Goal: Information Seeking & Learning: Learn about a topic

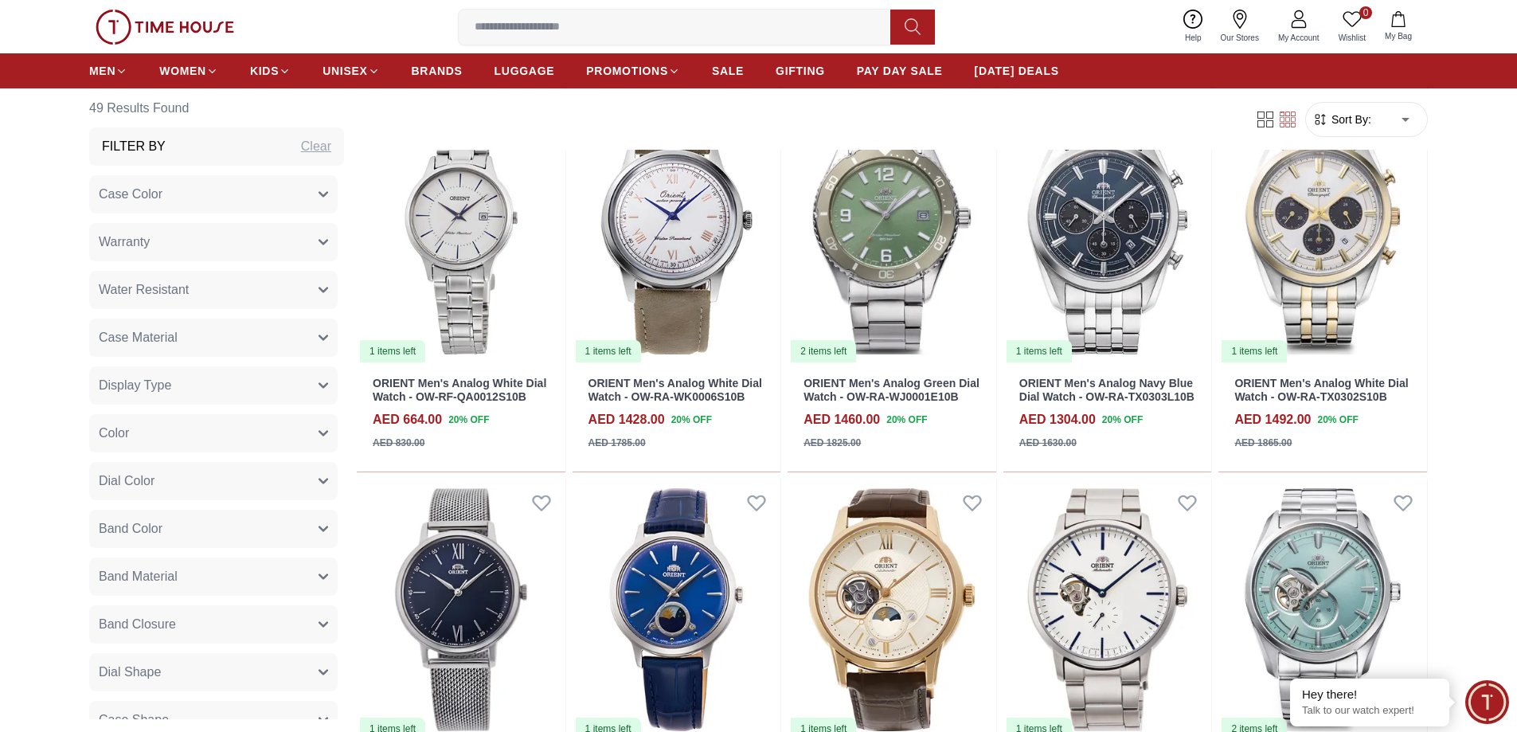
scroll to position [1274, 0]
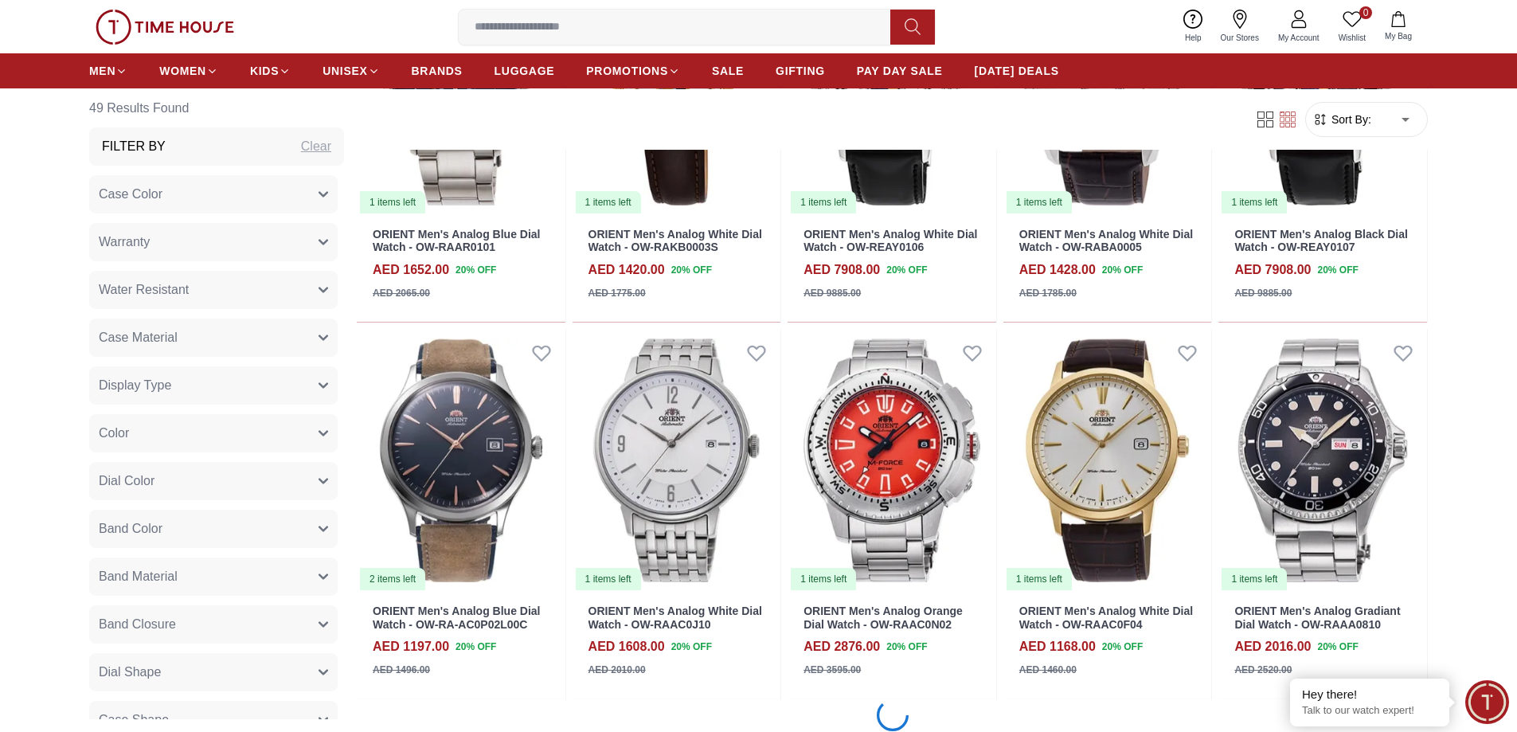
scroll to position [3344, 0]
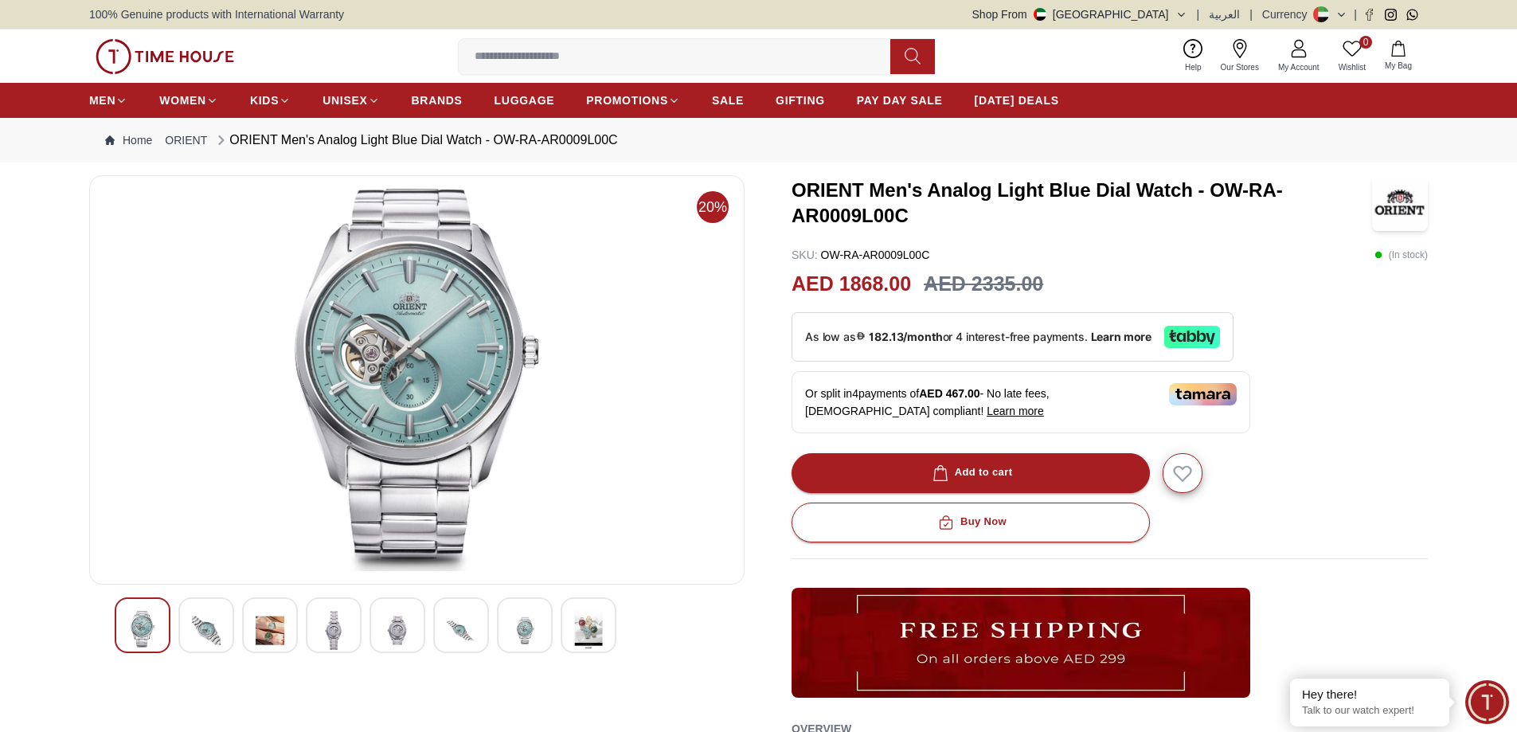
click at [256, 623] on img at bounding box center [270, 630] width 29 height 39
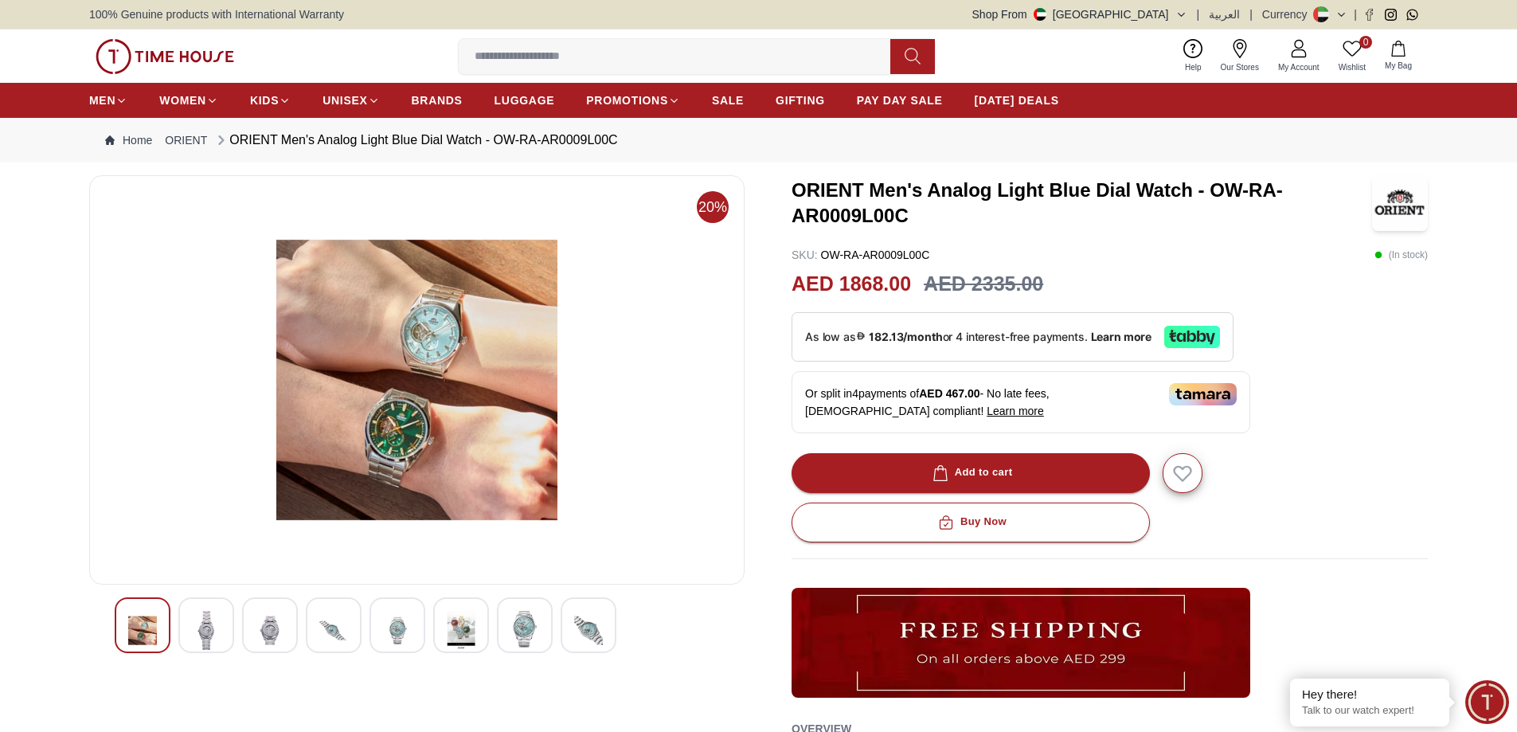
click at [319, 627] on div at bounding box center [334, 625] width 56 height 56
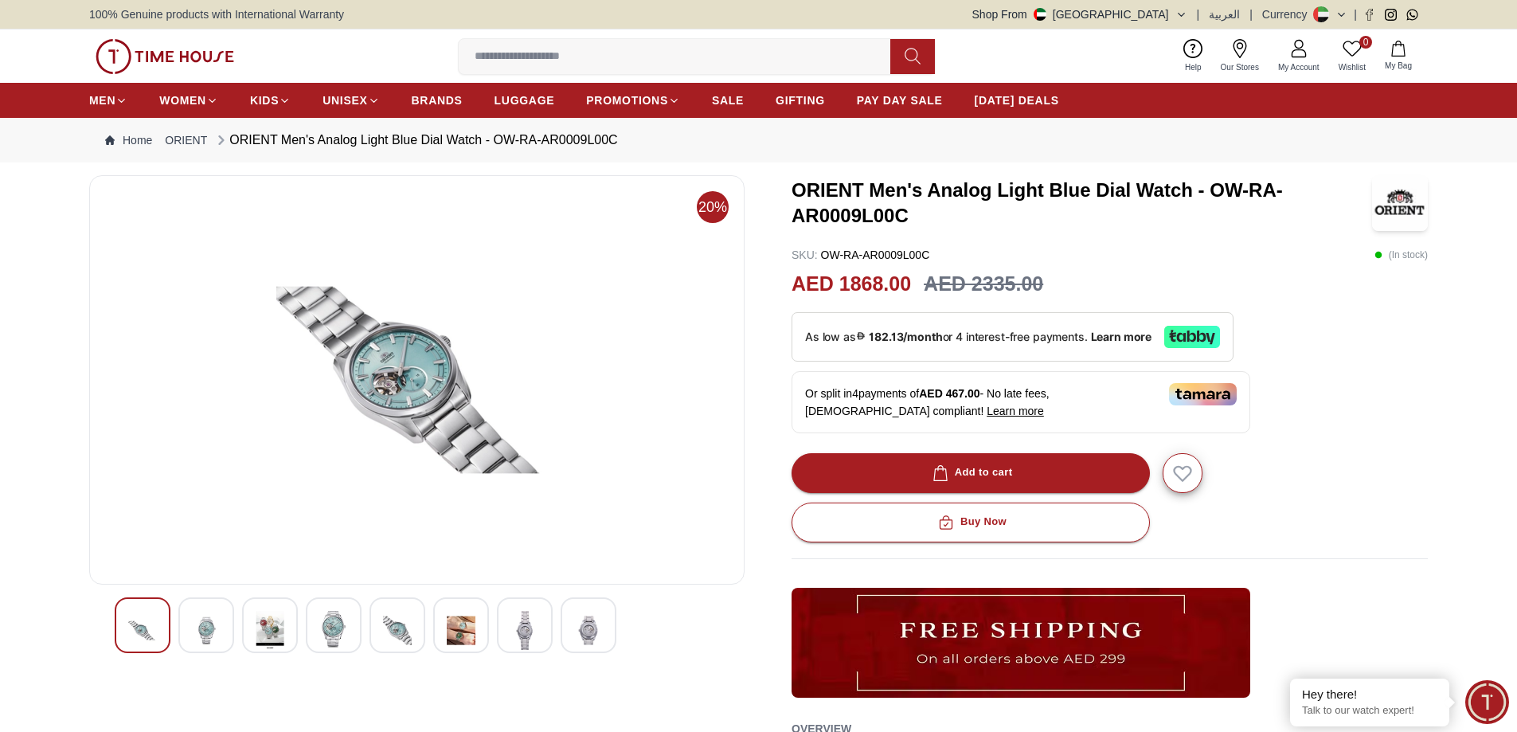
click at [340, 629] on img at bounding box center [333, 629] width 29 height 37
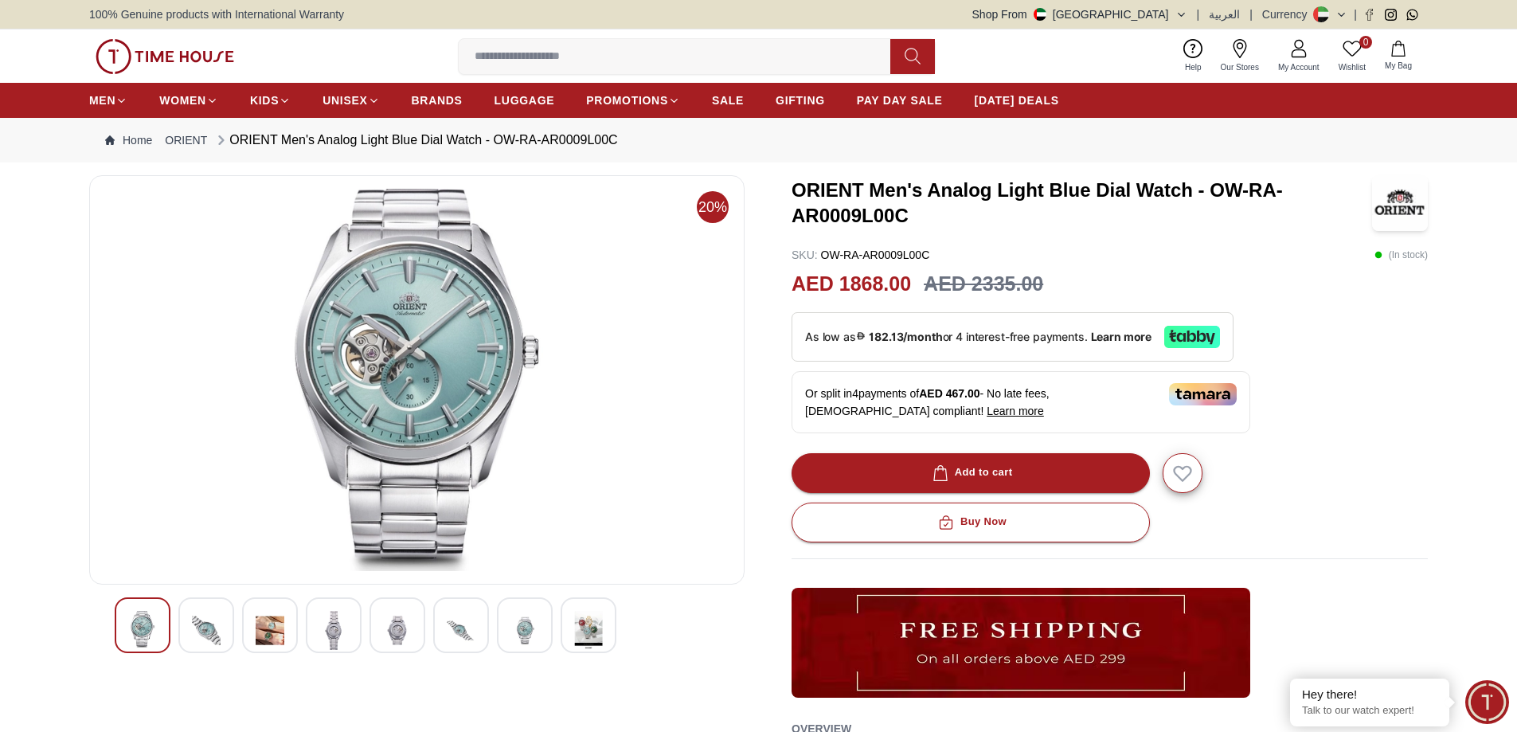
click at [406, 636] on img at bounding box center [397, 630] width 29 height 39
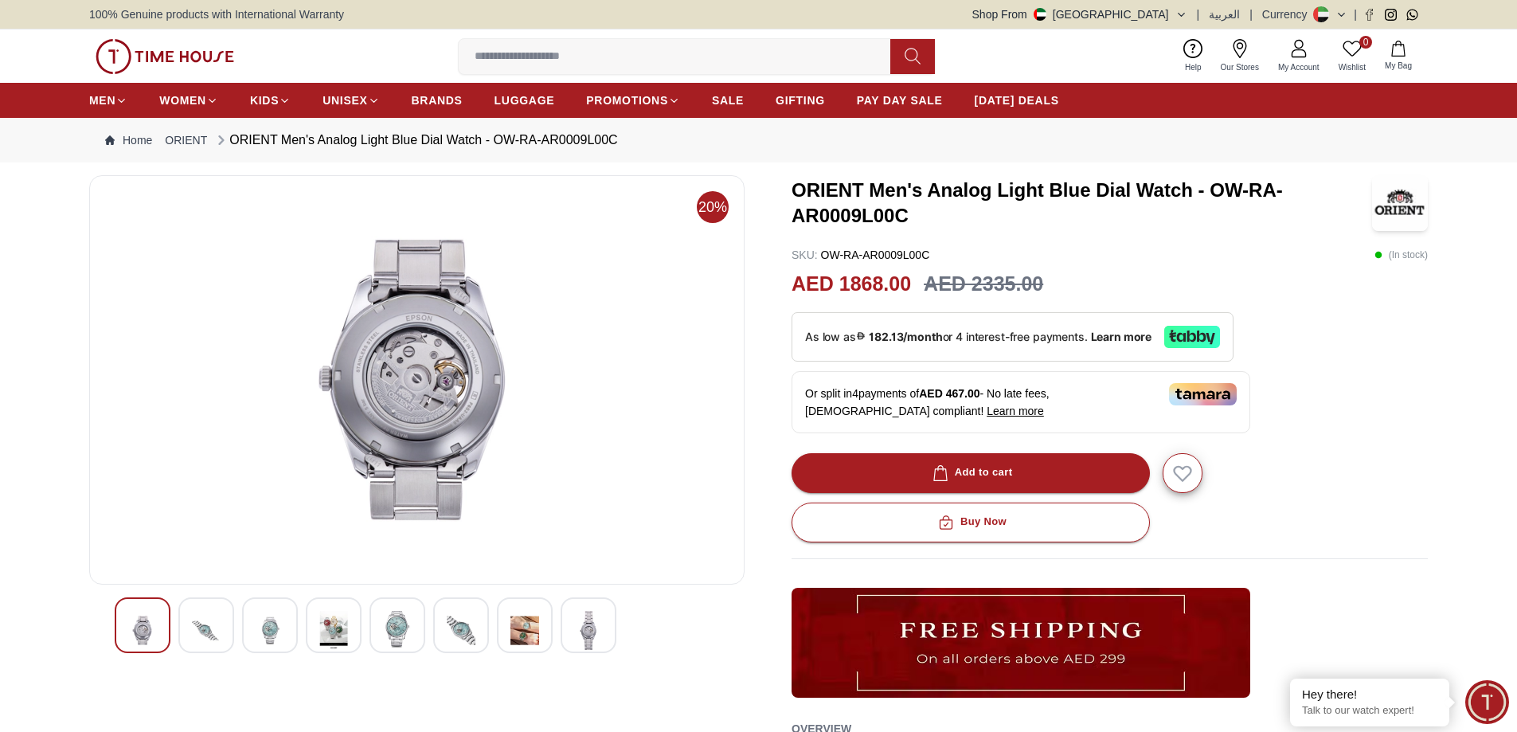
click at [331, 625] on img at bounding box center [333, 630] width 29 height 39
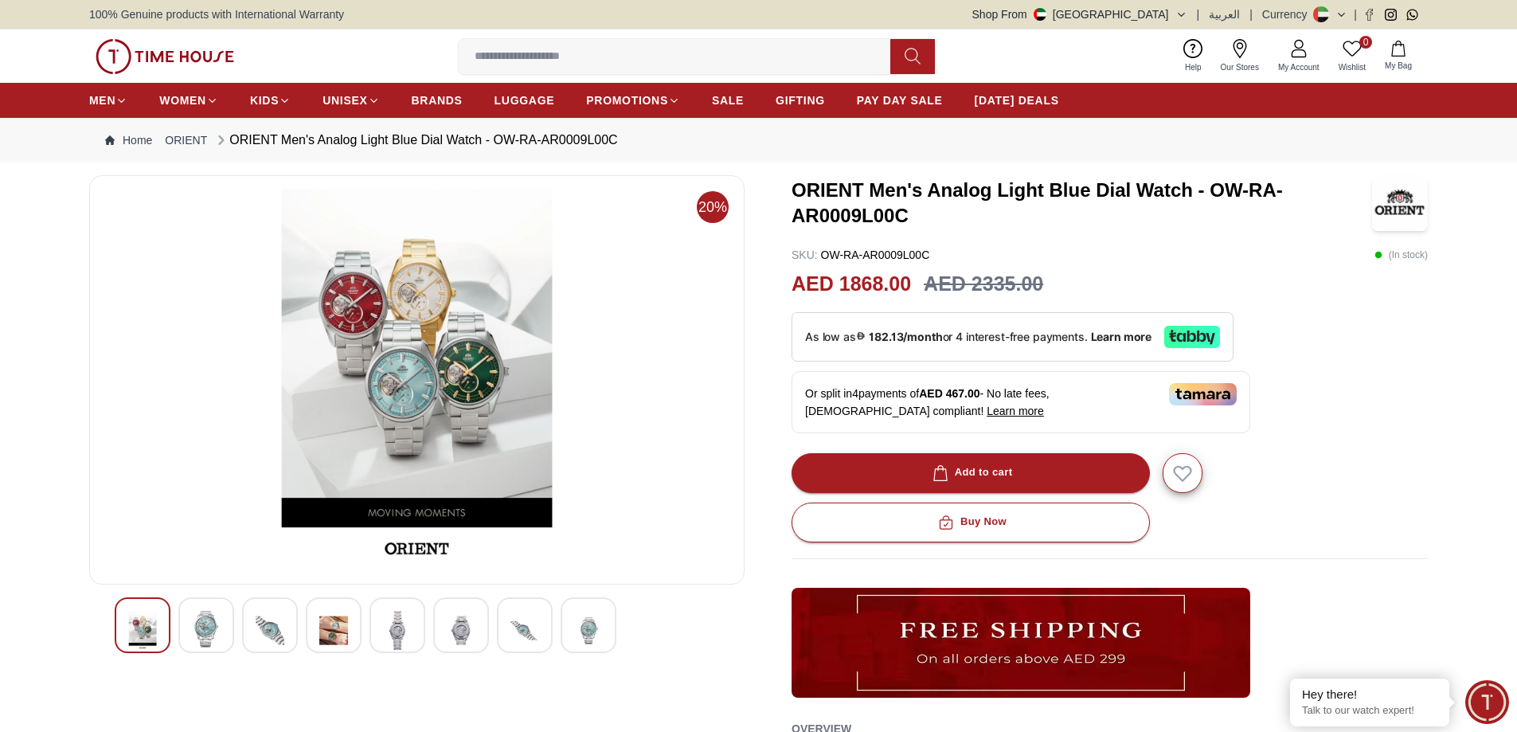
click at [266, 628] on img at bounding box center [270, 630] width 29 height 39
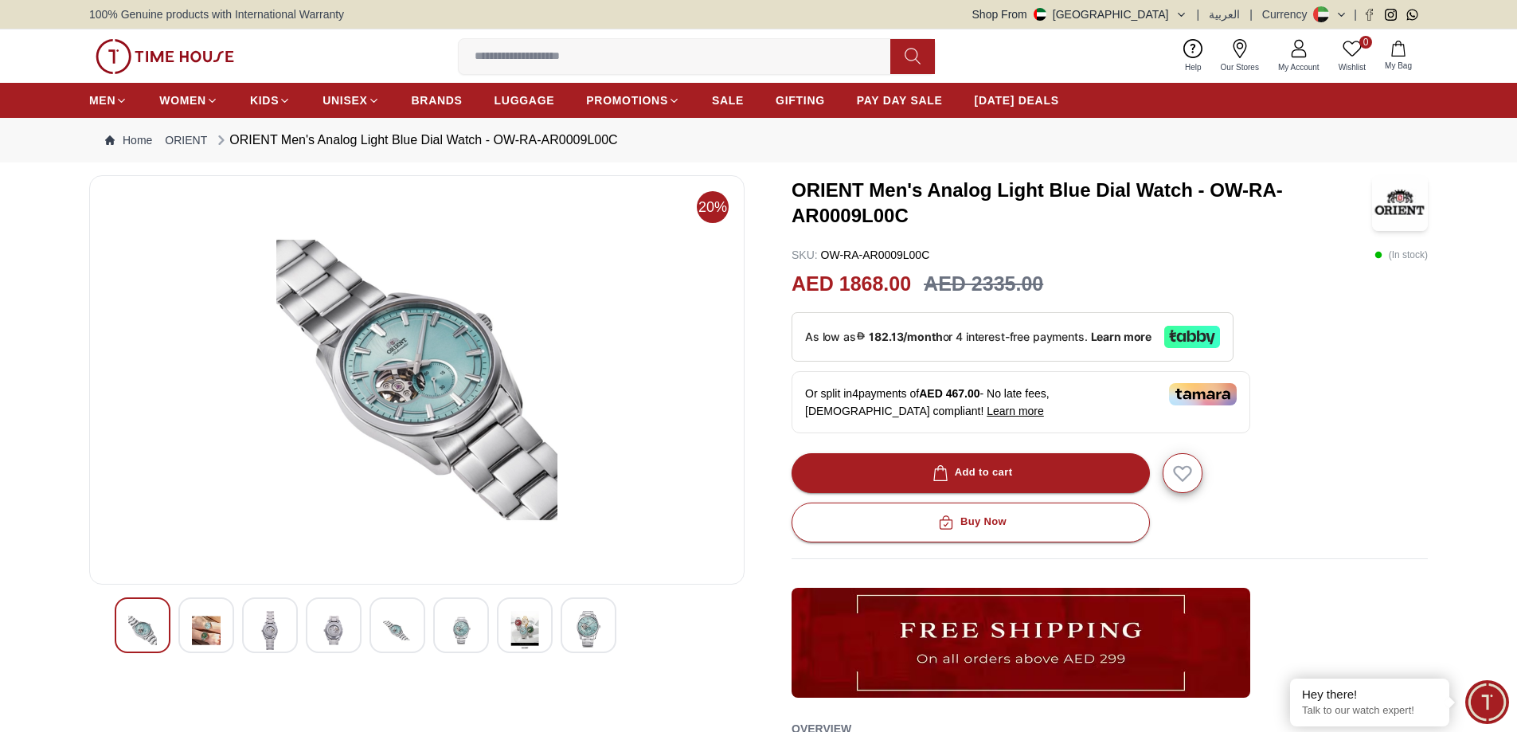
click at [280, 625] on img at bounding box center [270, 630] width 29 height 39
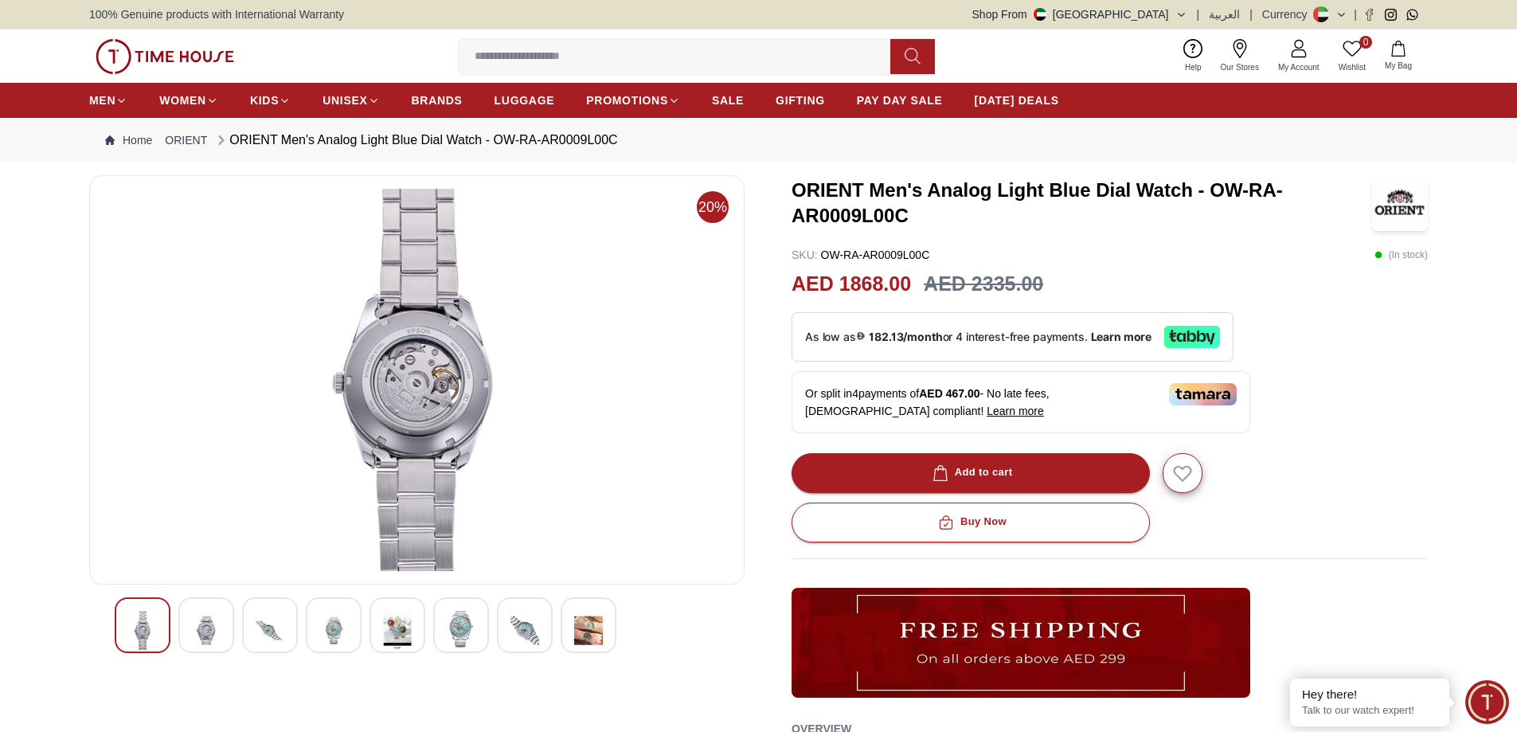
click at [330, 623] on img at bounding box center [333, 630] width 29 height 39
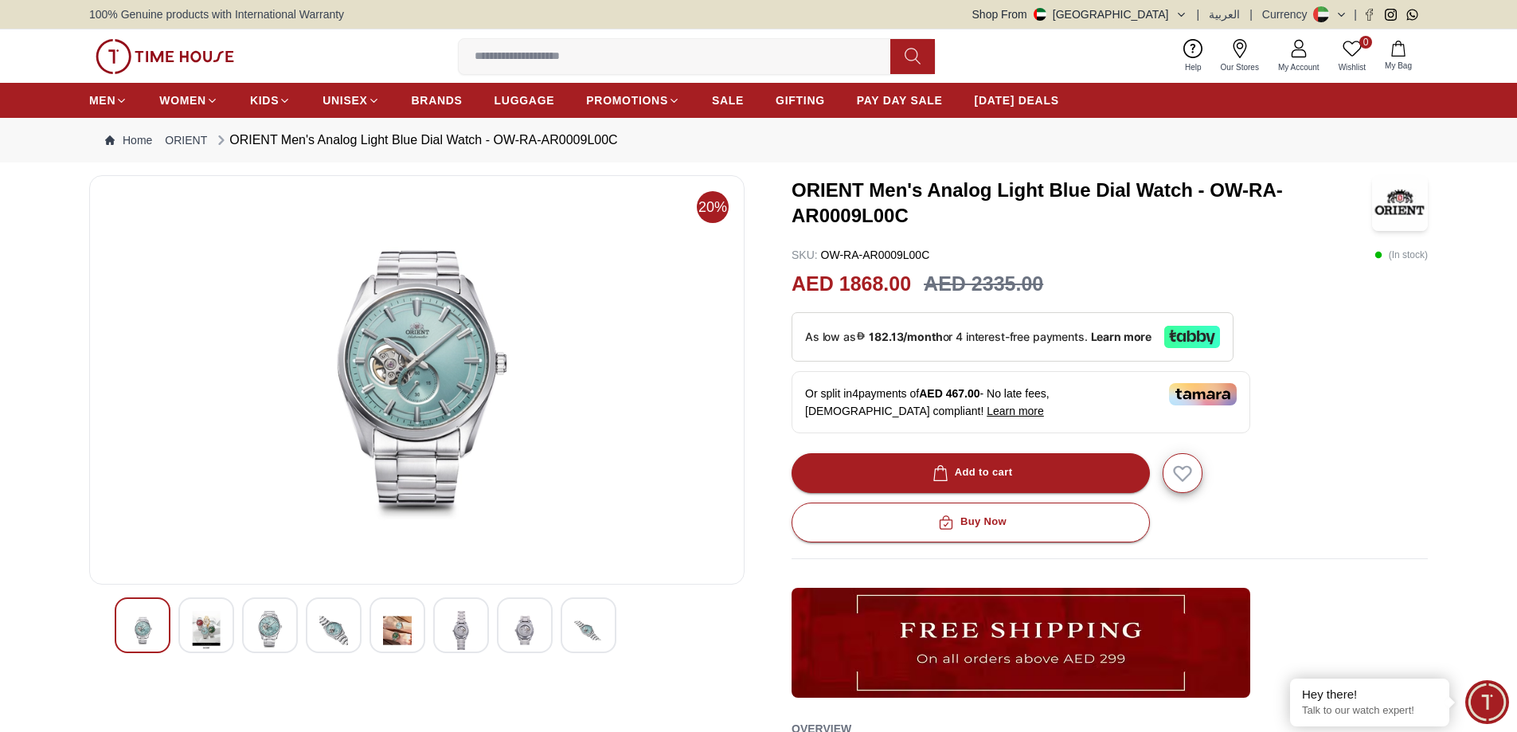
click at [213, 624] on img at bounding box center [206, 630] width 29 height 39
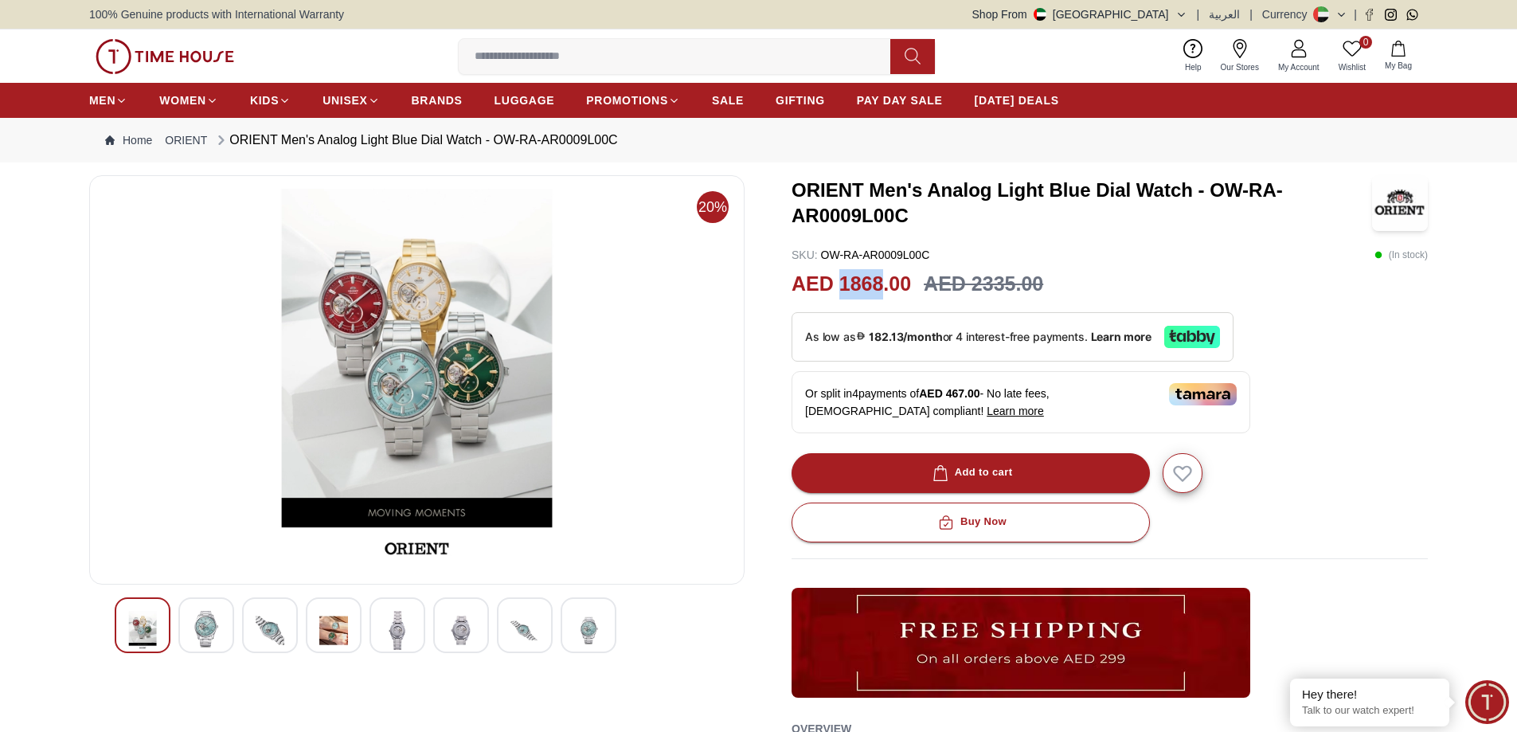
drag, startPoint x: 841, startPoint y: 286, endPoint x: 882, endPoint y: 279, distance: 41.9
click at [882, 279] on h2 "AED 1868.00" at bounding box center [850, 284] width 119 height 30
copy h2 "1868"
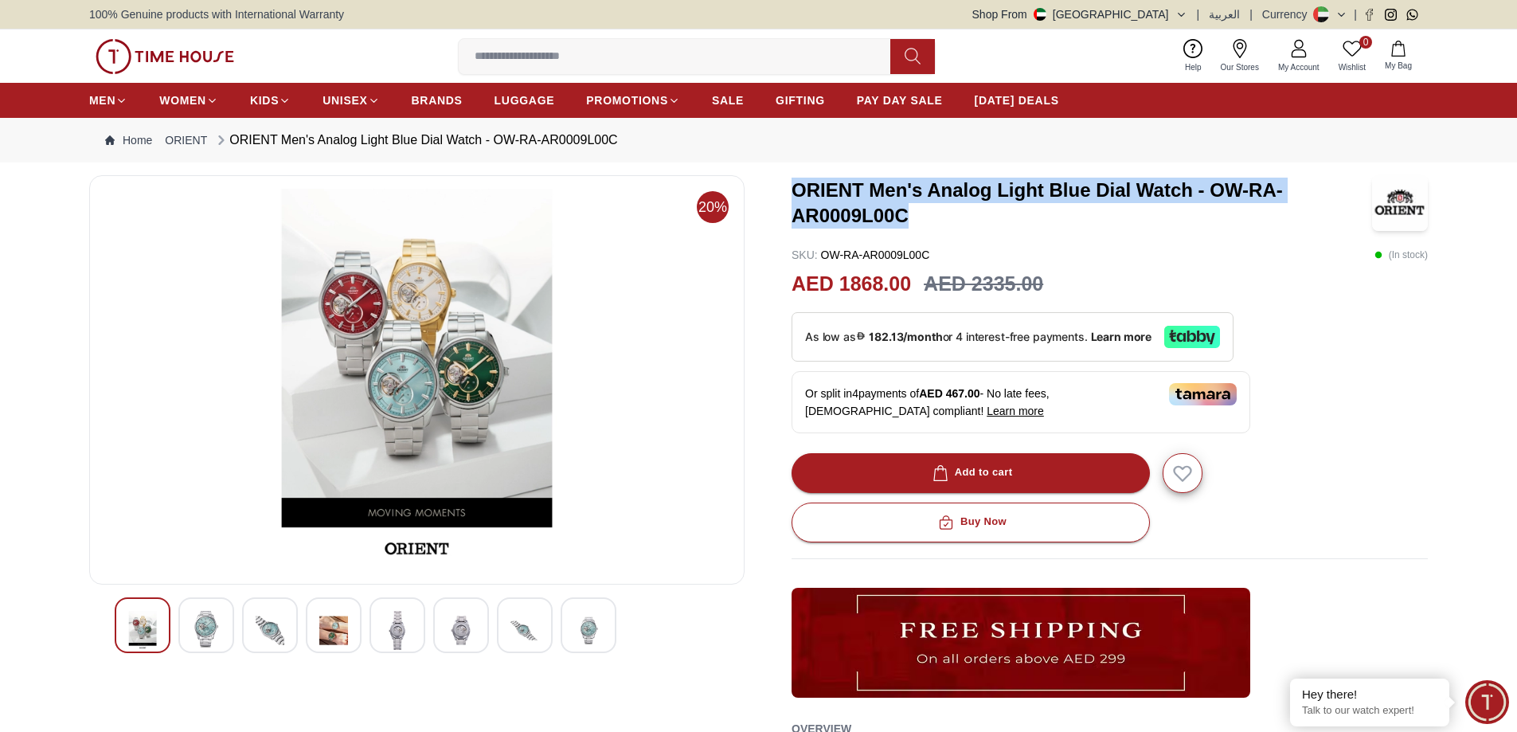
drag, startPoint x: 793, startPoint y: 186, endPoint x: 1291, endPoint y: 225, distance: 499.3
click at [1291, 225] on h3 "ORIENT Men's Analog Light Blue Dial Watch - OW-RA-AR0009L00C" at bounding box center [1081, 203] width 580 height 51
copy h3 "ORIENT Men's Analog Light Blue Dial Watch - OW-RA-AR0009L00C"
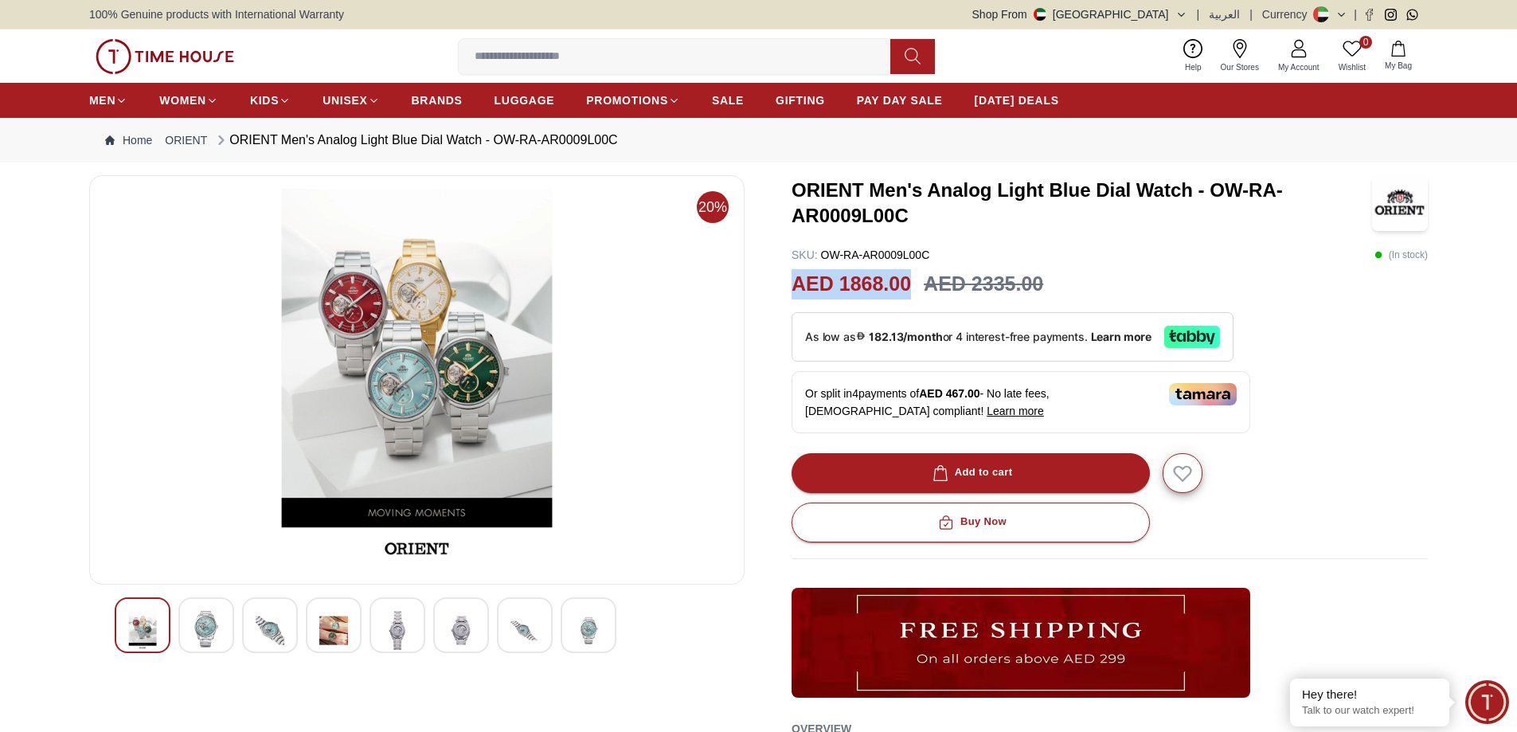
drag, startPoint x: 794, startPoint y: 284, endPoint x: 908, endPoint y: 278, distance: 114.0
click at [908, 278] on h2 "AED 1868.00" at bounding box center [850, 284] width 119 height 30
copy h2 "AED 1868.00"
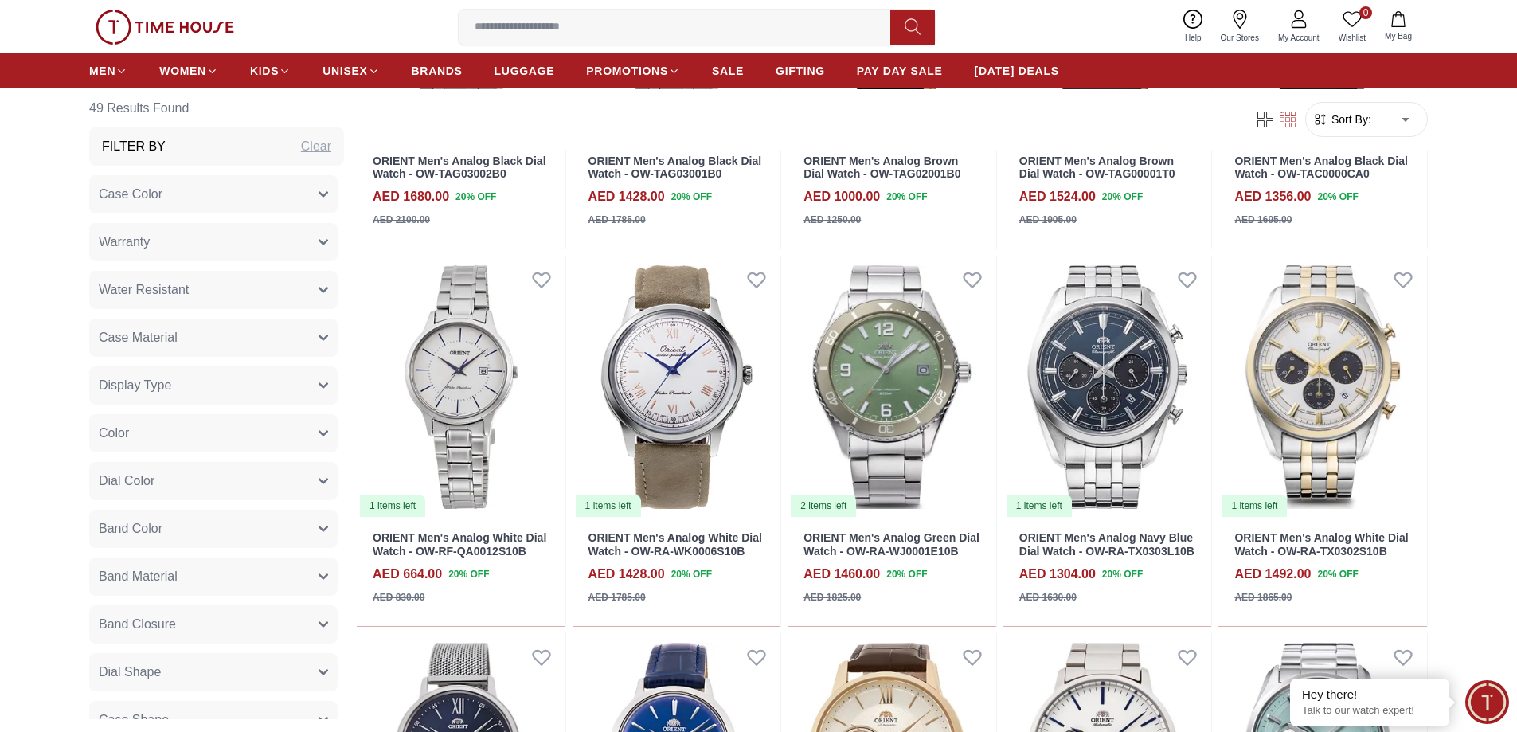
scroll to position [1354, 0]
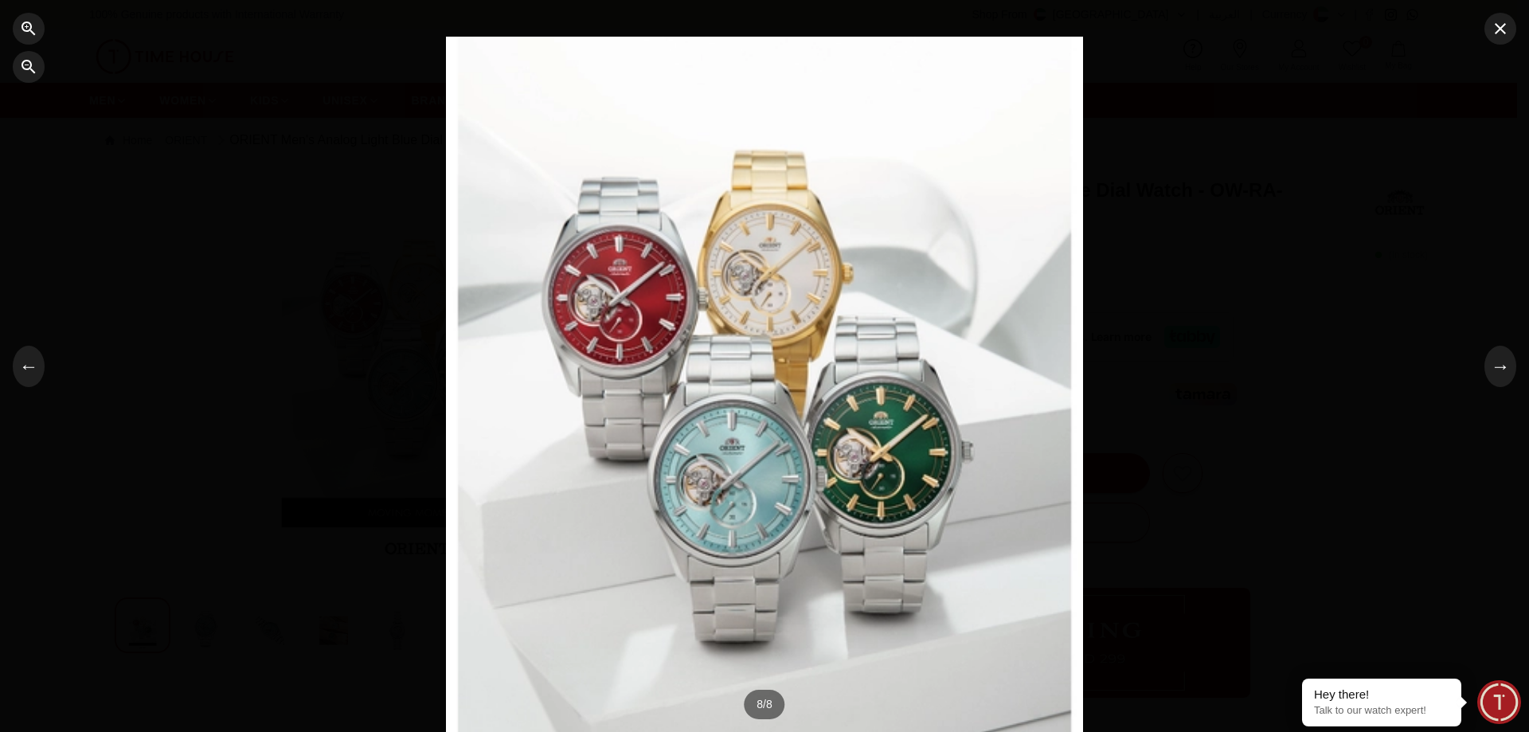
click at [752, 479] on div at bounding box center [764, 366] width 637 height 659
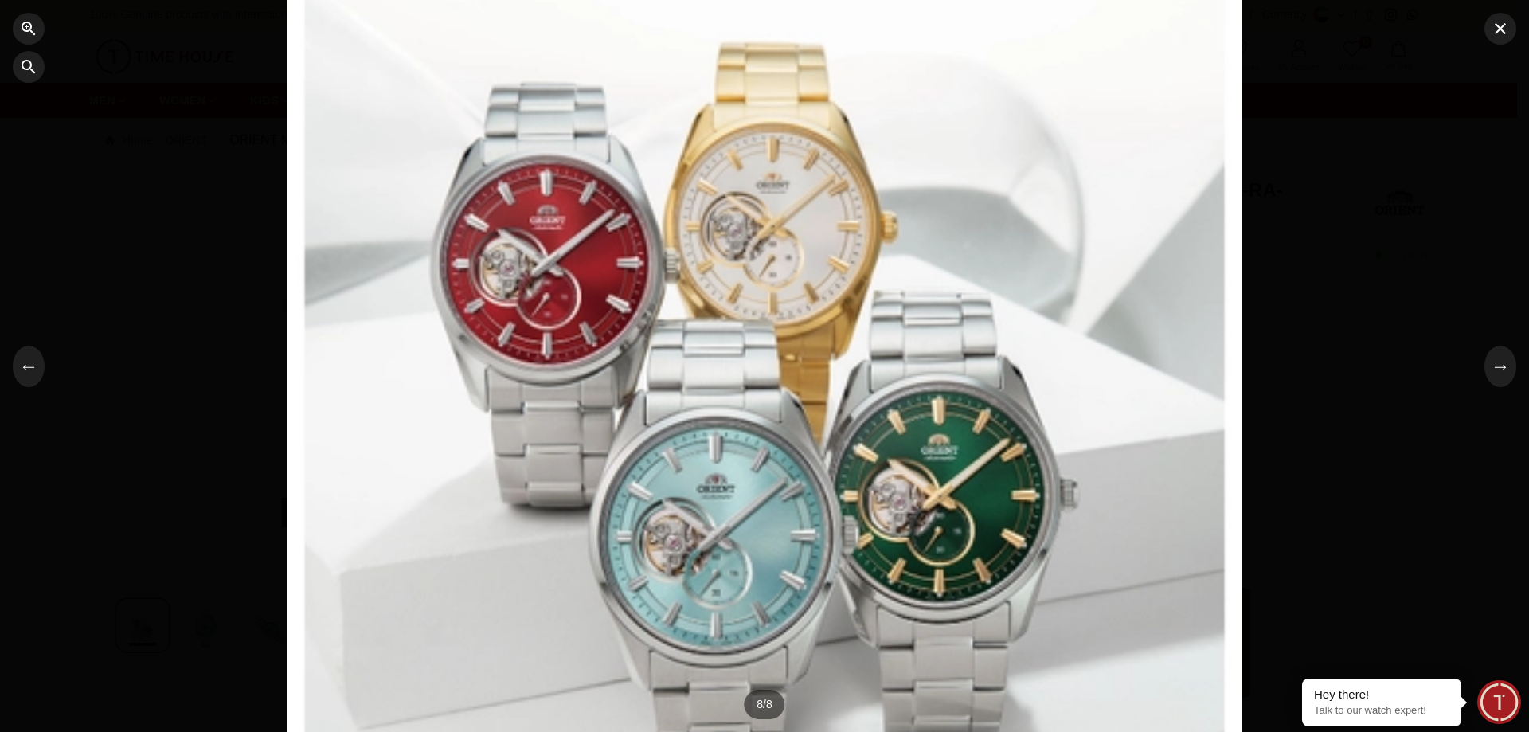
click at [769, 541] on div at bounding box center [765, 366] width 956 height 988
click at [1502, 37] on icon "button" at bounding box center [1500, 28] width 19 height 19
